Goal: Register for event/course

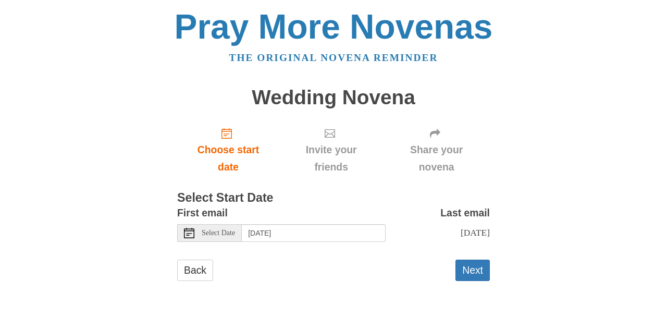
click at [226, 234] on span "Select Date" at bounding box center [218, 232] width 33 height 7
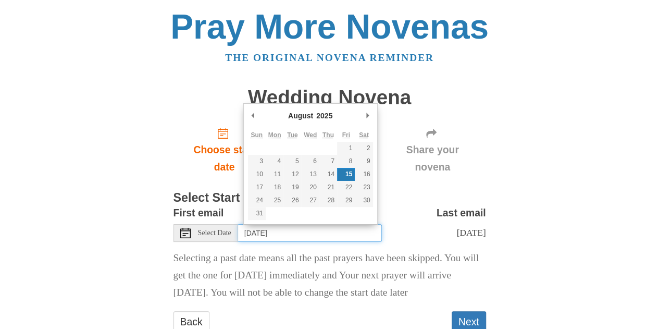
click at [293, 229] on input "[DATE]" at bounding box center [310, 233] width 144 height 18
click at [549, 267] on div "Pray More Novenas The original novena reminder Wedding Novena Choose start date…" at bounding box center [330, 181] width 610 height 363
click at [318, 234] on input "[DATE]" at bounding box center [310, 233] width 144 height 18
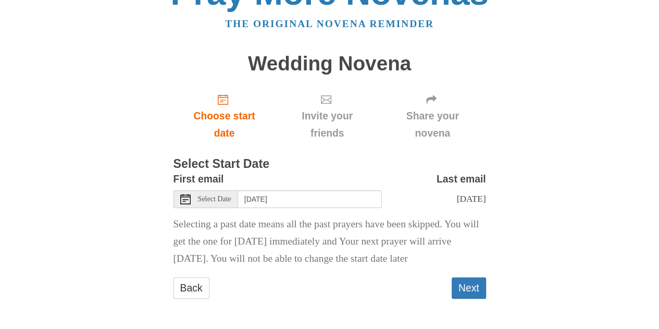
scroll to position [51, 0]
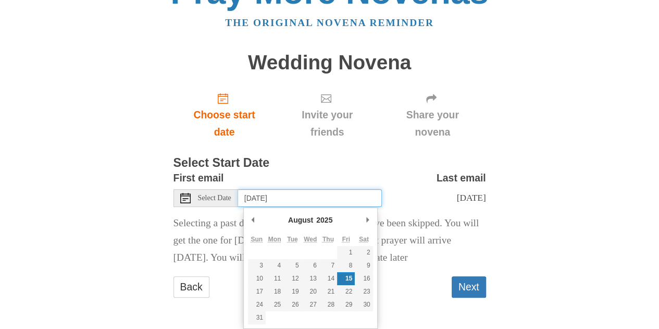
click at [329, 189] on input "[DATE]" at bounding box center [310, 198] width 144 height 18
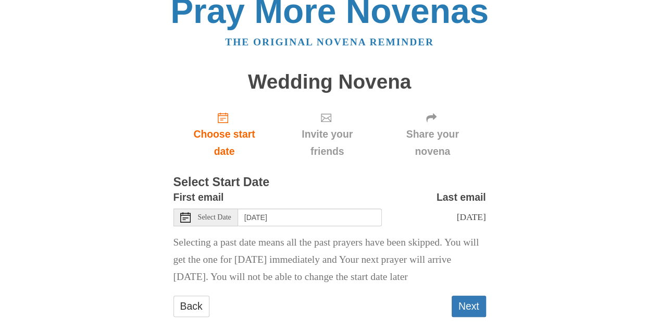
scroll to position [0, 0]
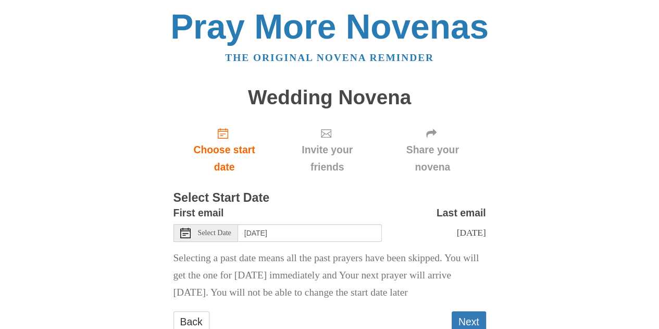
click at [213, 233] on span "Select Date" at bounding box center [214, 232] width 33 height 7
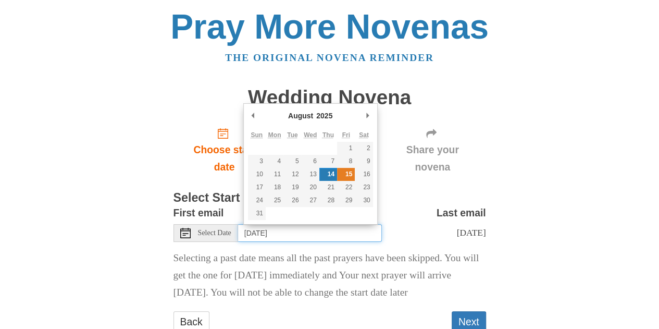
type input "[DATE]"
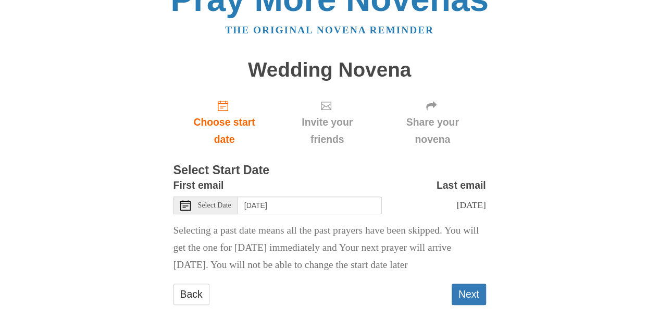
scroll to position [51, 0]
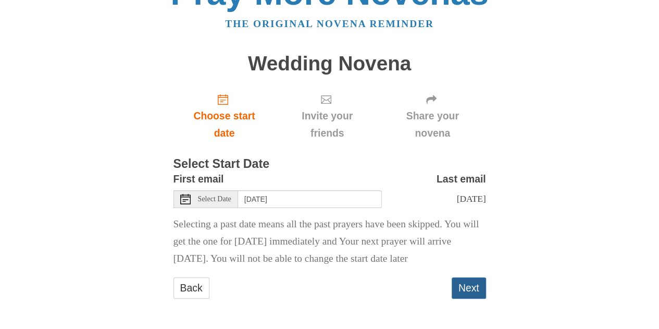
click at [461, 289] on button "Next" at bounding box center [469, 287] width 34 height 21
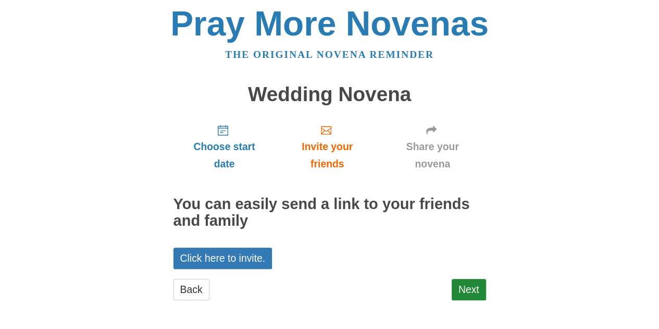
scroll to position [4, 0]
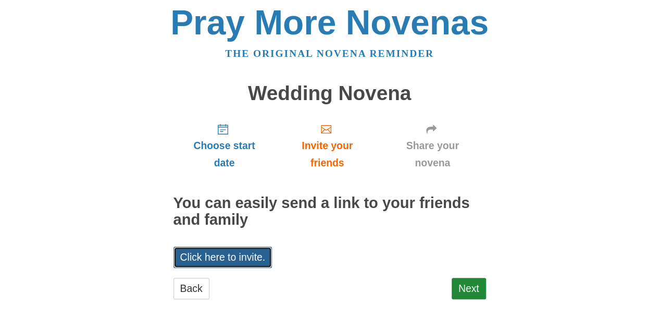
click at [247, 259] on link "Click here to invite." at bounding box center [223, 256] width 99 height 21
click at [585, 218] on div "Pray More Novenas The original novena reminder Wedding Novena Choose start date…" at bounding box center [330, 163] width 610 height 334
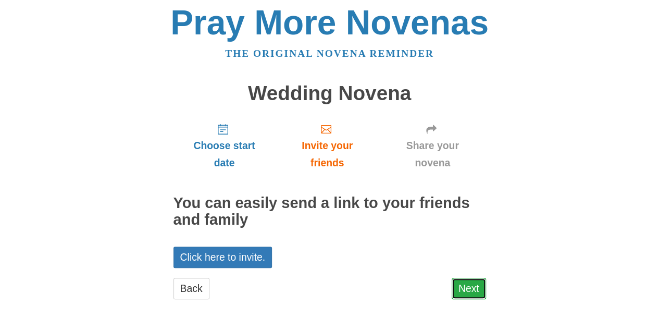
click at [473, 286] on link "Next" at bounding box center [469, 288] width 34 height 21
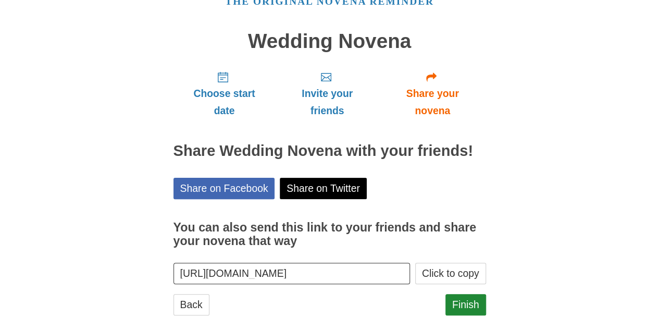
scroll to position [72, 0]
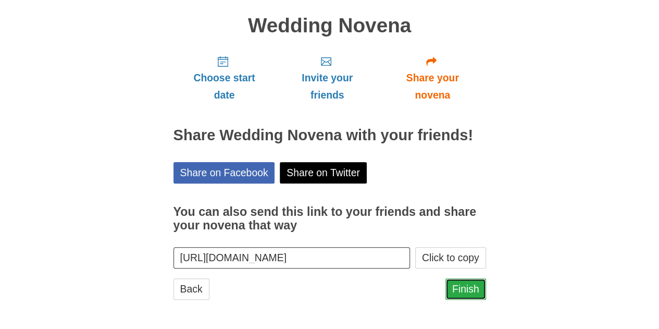
click at [467, 283] on link "Finish" at bounding box center [466, 288] width 41 height 21
